Goal: Task Accomplishment & Management: Manage account settings

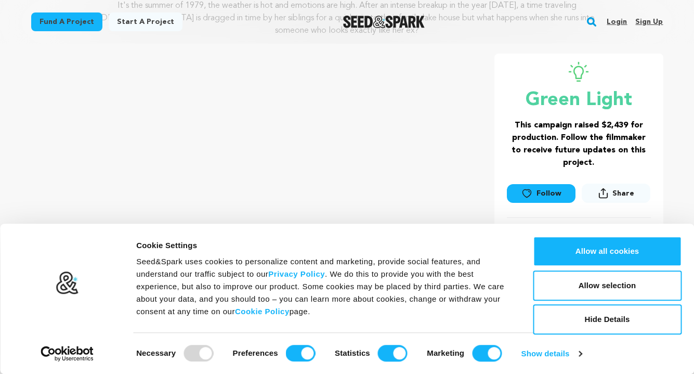
scroll to position [174, 0]
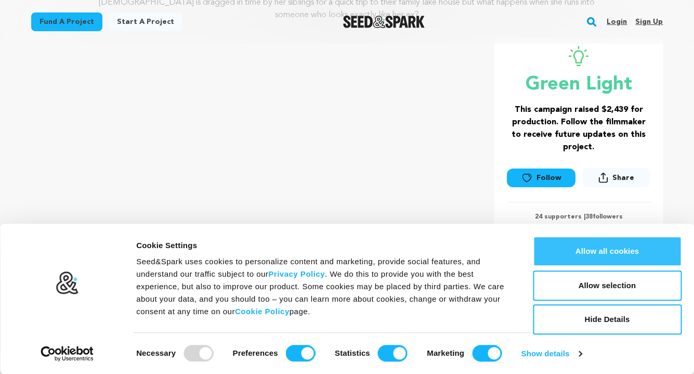
click at [557, 241] on button "Allow all cookies" at bounding box center [607, 251] width 149 height 30
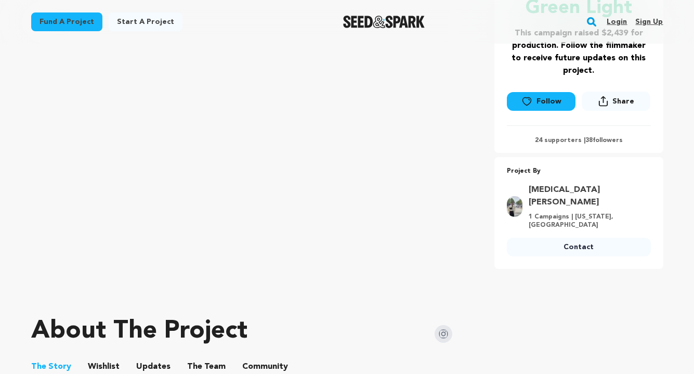
scroll to position [234, 0]
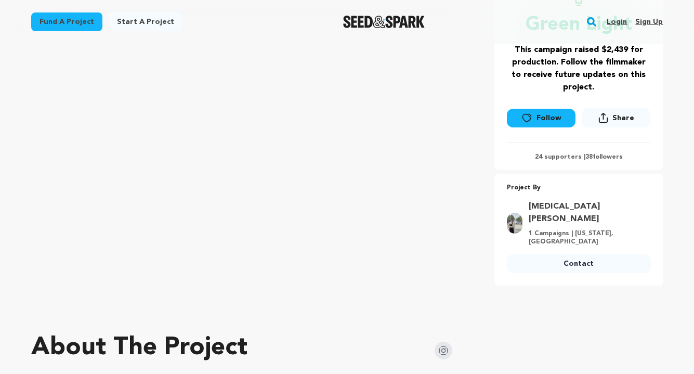
click at [622, 23] on link "Login" at bounding box center [617, 22] width 20 height 17
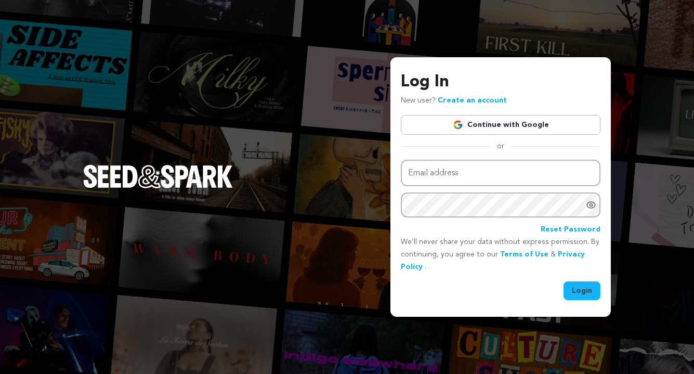
click at [519, 127] on link "Continue with Google" at bounding box center [501, 125] width 200 height 20
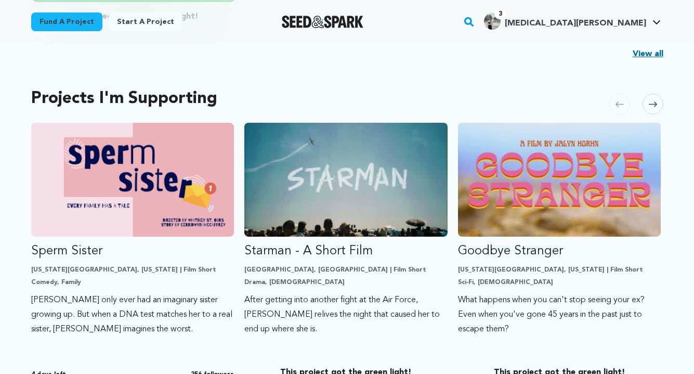
scroll to position [484, 0]
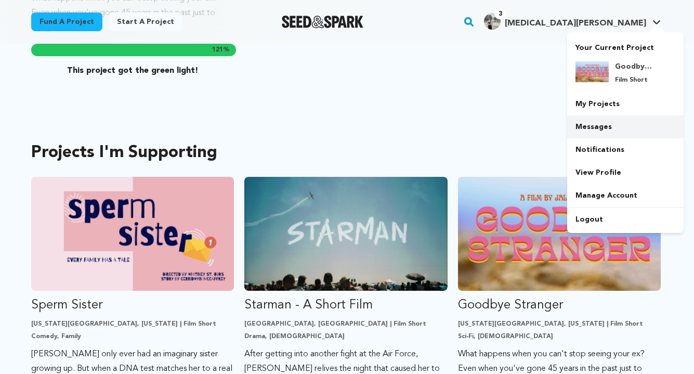
click at [597, 125] on link "Messages" at bounding box center [625, 126] width 116 height 23
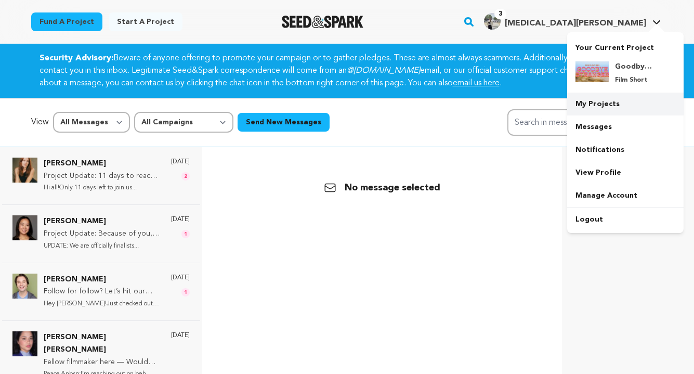
click at [605, 103] on link "My Projects" at bounding box center [625, 104] width 116 height 23
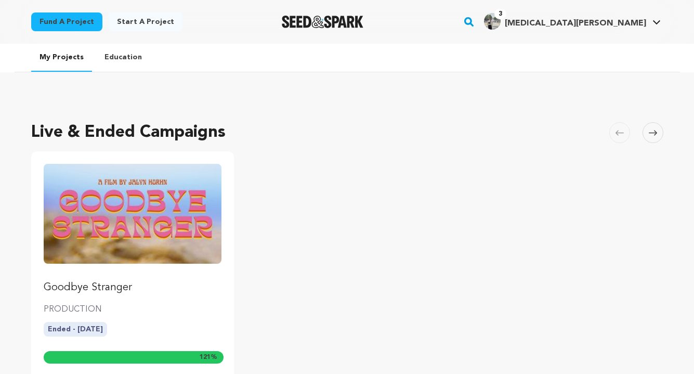
click at [90, 289] on p "Goodbye Stranger" at bounding box center [133, 287] width 178 height 15
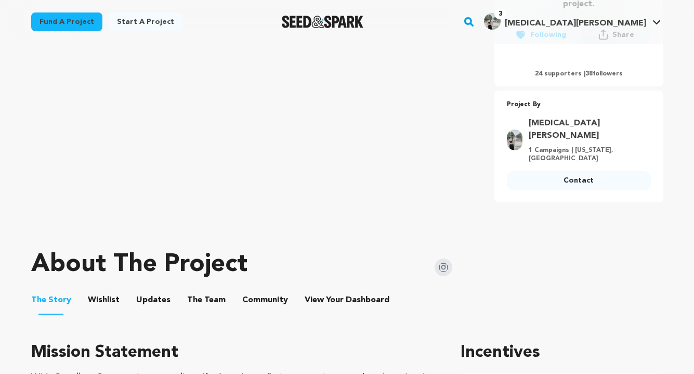
scroll to position [317, 0]
click at [313, 290] on button "View Your Dashboard" at bounding box center [317, 302] width 25 height 25
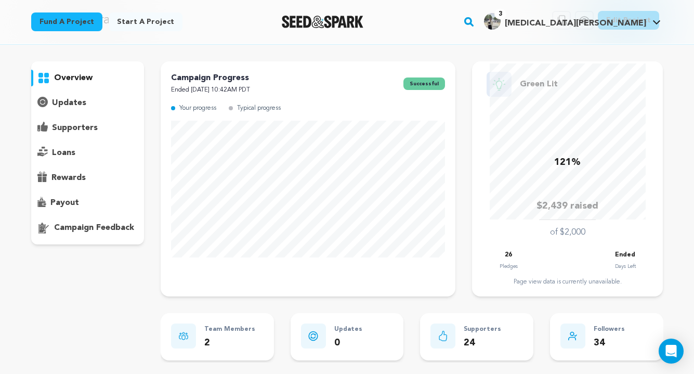
scroll to position [49, 0]
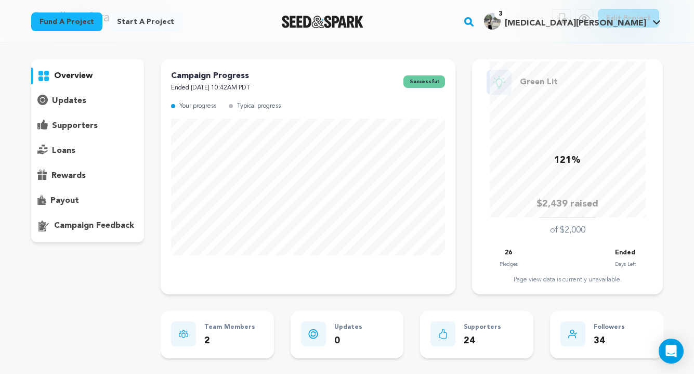
click at [63, 199] on p "payout" at bounding box center [64, 200] width 29 height 12
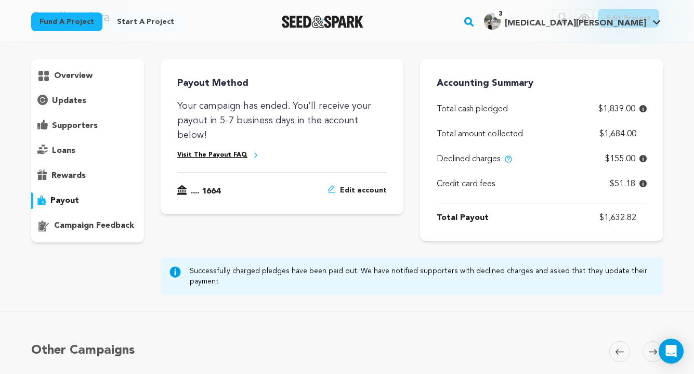
click at [641, 158] on icon at bounding box center [642, 158] width 7 height 7
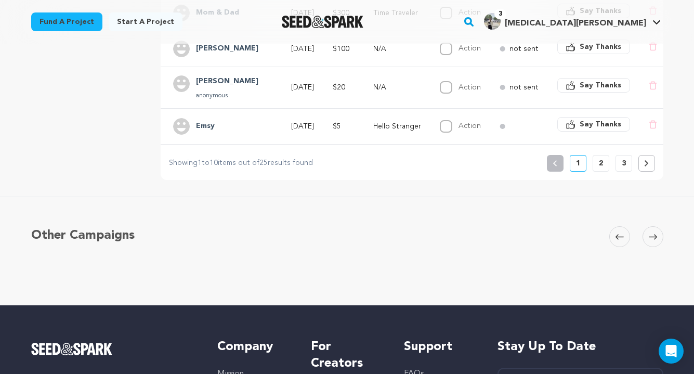
scroll to position [511, 0]
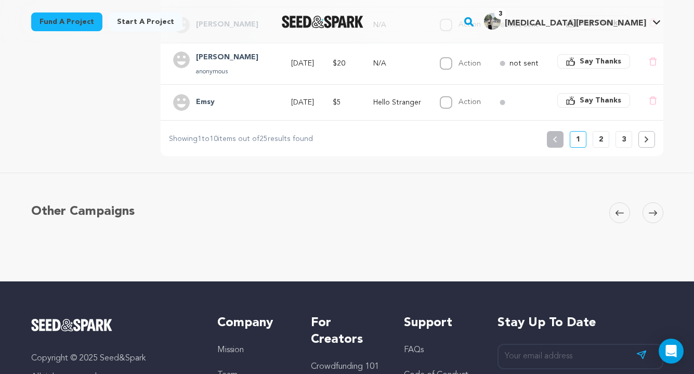
click at [599, 137] on p "2" at bounding box center [601, 139] width 4 height 10
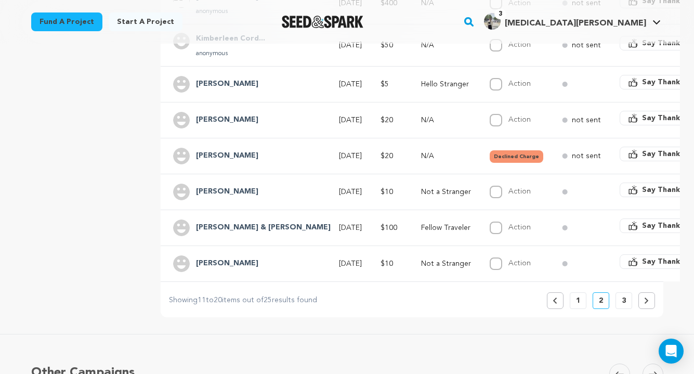
scroll to position [359, 0]
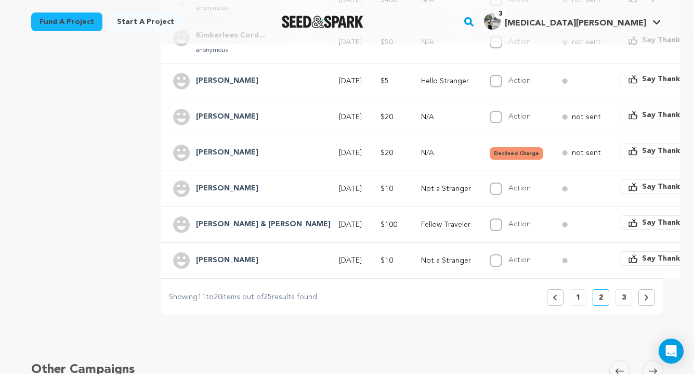
click at [620, 296] on button "3" at bounding box center [623, 297] width 17 height 17
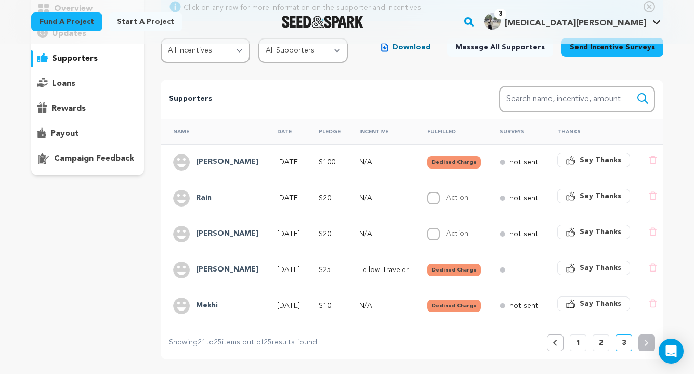
scroll to position [138, 0]
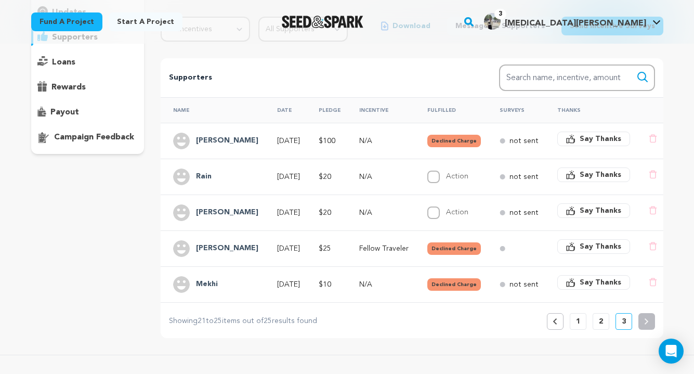
click at [575, 322] on button "1" at bounding box center [578, 321] width 17 height 17
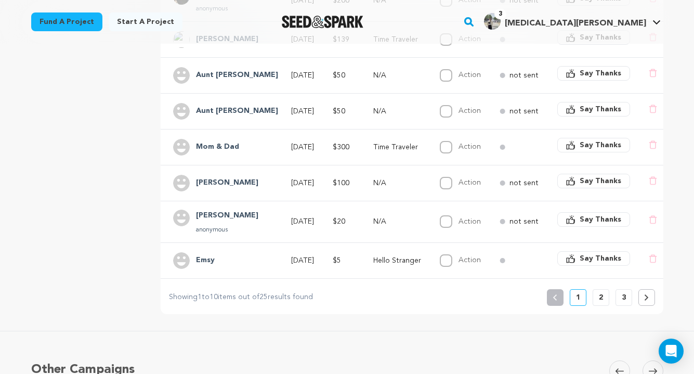
scroll to position [358, 0]
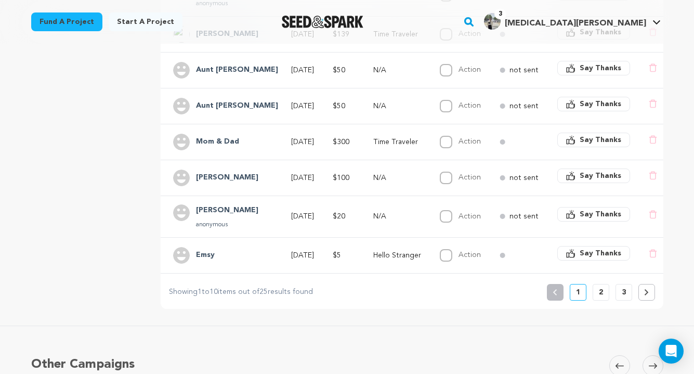
click at [624, 294] on p "3" at bounding box center [624, 292] width 4 height 10
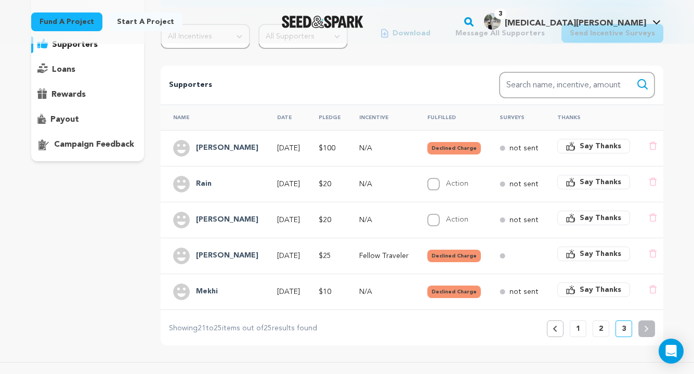
scroll to position [140, 0]
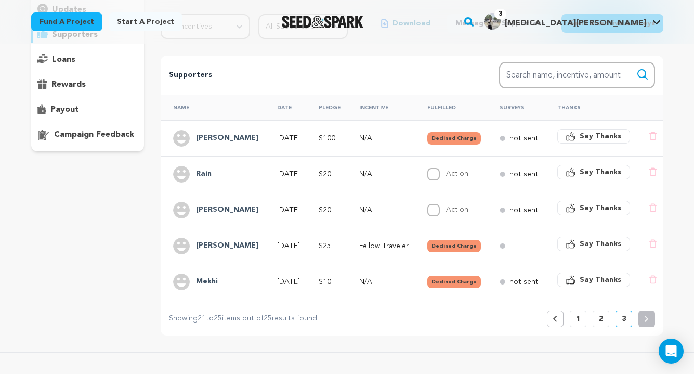
click at [604, 317] on button "2" at bounding box center [601, 318] width 17 height 17
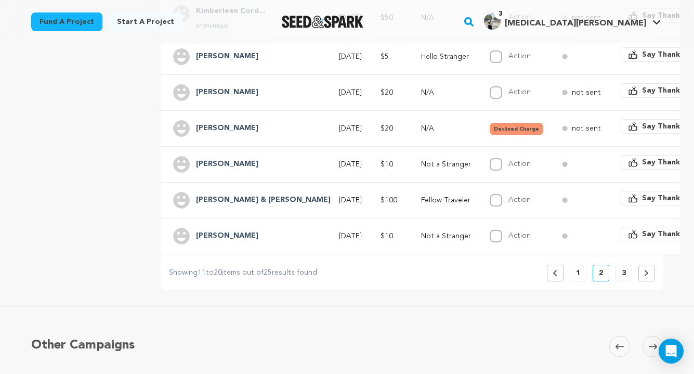
scroll to position [392, 0]
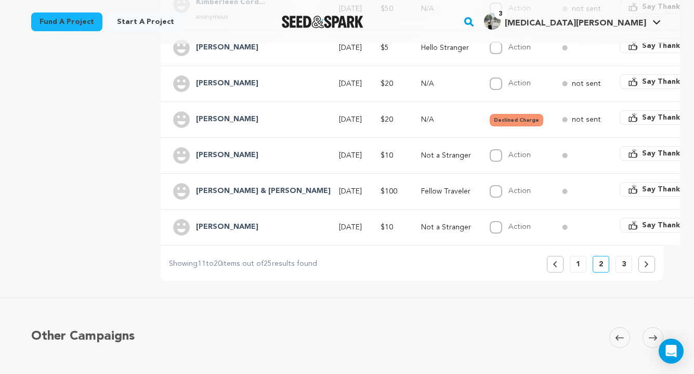
click at [583, 264] on button "1" at bounding box center [578, 264] width 17 height 17
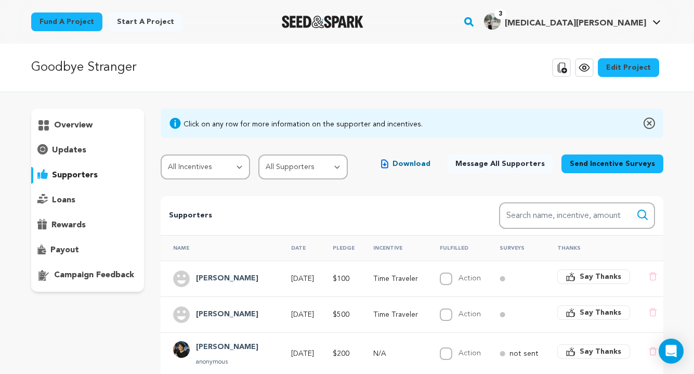
scroll to position [0, 0]
click at [61, 250] on p "payout" at bounding box center [64, 250] width 29 height 12
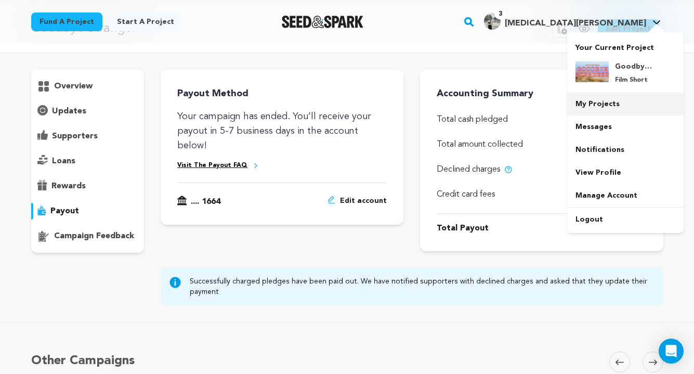
scroll to position [43, 0]
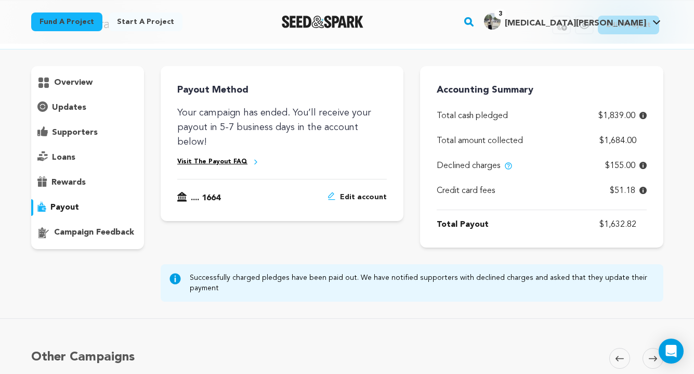
click at [229, 243] on div "Payout Method Your campaign has ended. You’ll receive your payout in 5-7 busine…" at bounding box center [412, 156] width 502 height 181
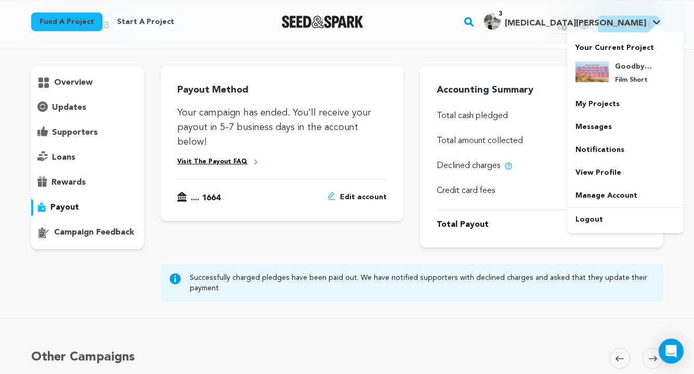
click at [506, 17] on span "3" at bounding box center [500, 14] width 12 height 10
